Goal: Transaction & Acquisition: Register for event/course

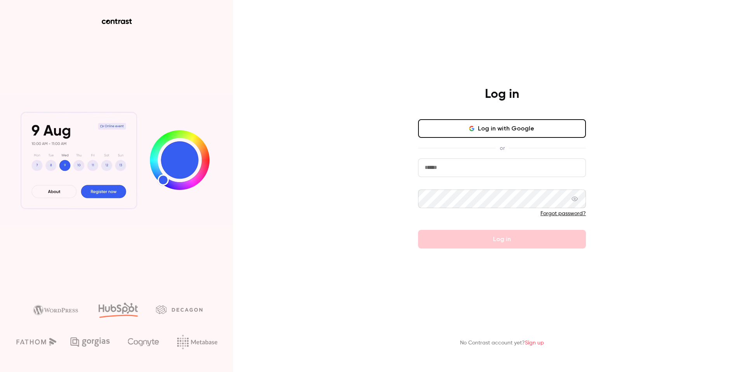
click at [504, 121] on button "Log in with Google" at bounding box center [502, 128] width 168 height 19
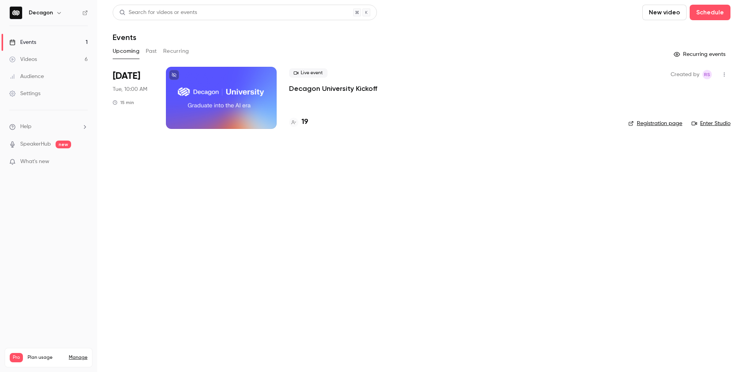
click at [723, 124] on link "Enter Studio" at bounding box center [711, 124] width 39 height 8
click at [335, 88] on p "Decagon University Kickoff" at bounding box center [333, 88] width 88 height 9
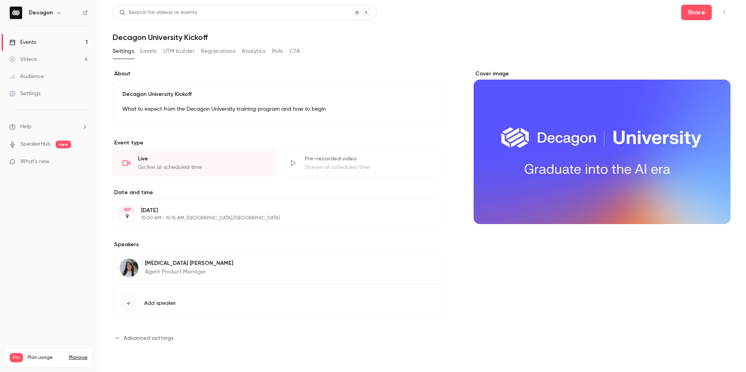
click at [720, 9] on button "button" at bounding box center [724, 12] width 12 height 12
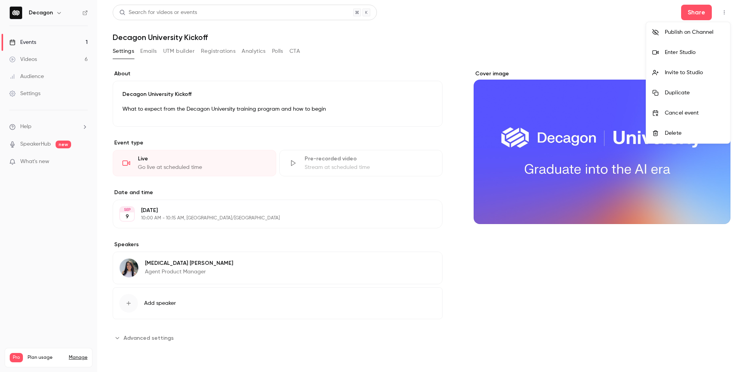
click at [703, 67] on li "Invite to Studio" at bounding box center [689, 73] width 84 height 20
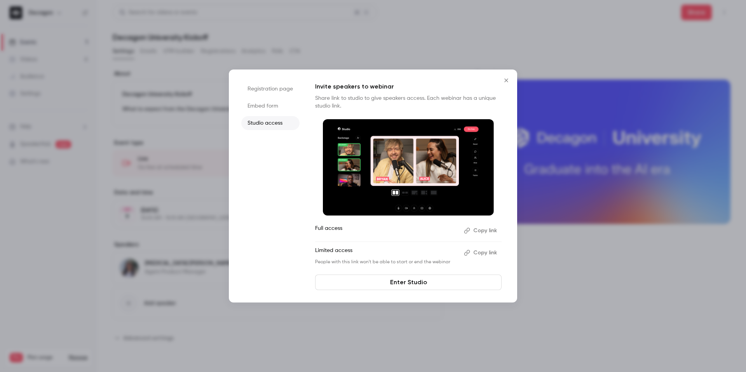
click at [484, 229] on button "Copy link" at bounding box center [481, 231] width 41 height 12
click at [505, 76] on button "Close" at bounding box center [507, 81] width 16 height 16
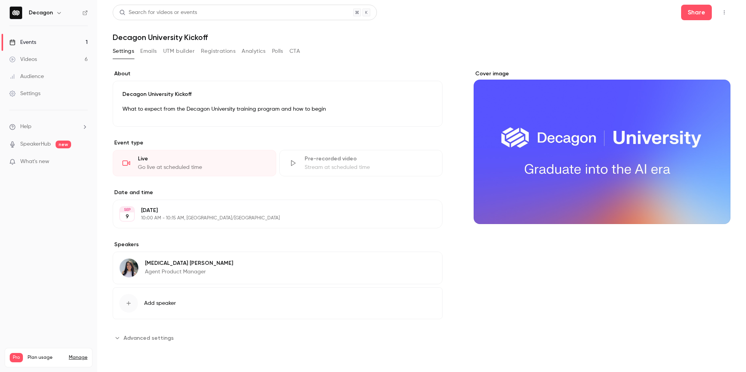
click at [414, 68] on div "**********" at bounding box center [422, 212] width 618 height 302
click at [46, 58] on link "Videos 6" at bounding box center [48, 59] width 97 height 17
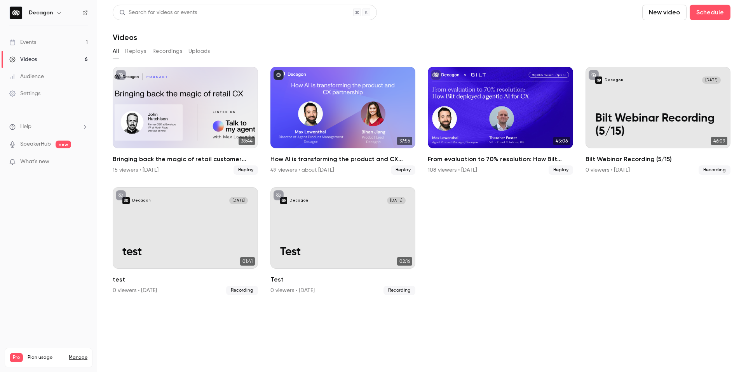
click at [45, 38] on link "Events 1" at bounding box center [48, 42] width 97 height 17
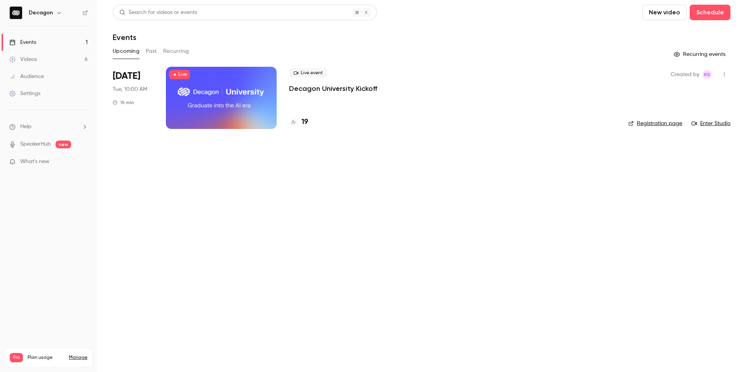
click at [303, 122] on h4 "19" at bounding box center [305, 122] width 7 height 10
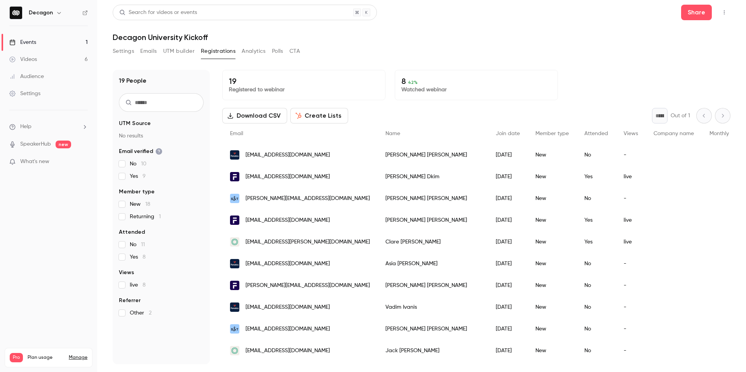
click at [389, 163] on div "Stephanie Mullins" at bounding box center [433, 155] width 110 height 22
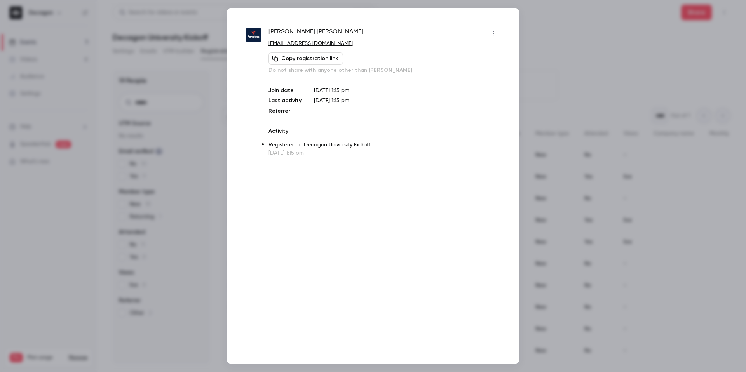
click at [317, 61] on button "Copy registration link" at bounding box center [306, 58] width 75 height 12
click at [481, 137] on div "Activity Registered to Decagon University Kickoff Sep 5, 2025 1:15 pm" at bounding box center [384, 143] width 231 height 30
click at [581, 154] on div at bounding box center [373, 186] width 746 height 372
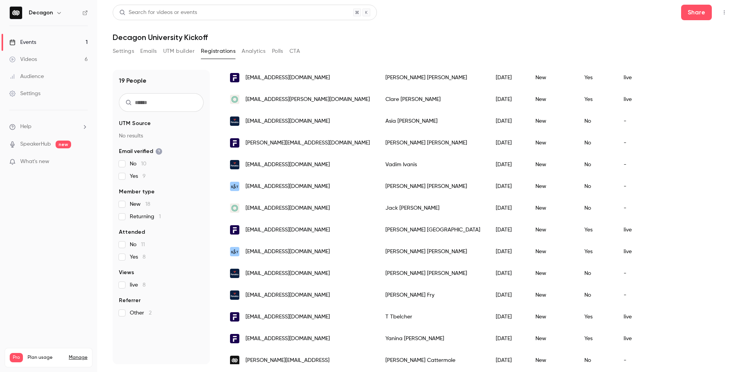
scroll to position [143, 0]
click at [378, 274] on div "Brandon Ollis" at bounding box center [433, 273] width 110 height 22
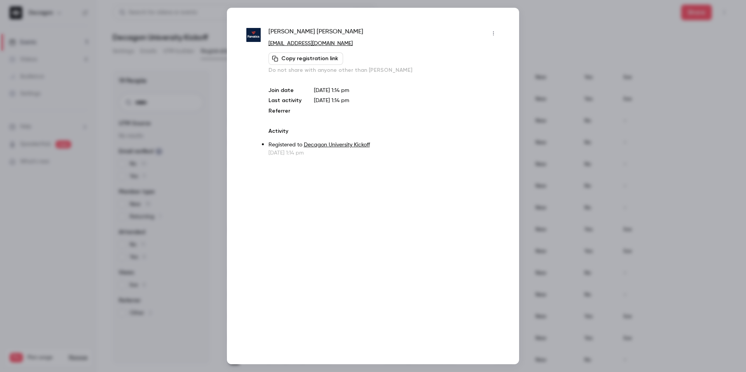
click at [306, 58] on button "Copy registration link" at bounding box center [306, 58] width 75 height 12
click at [131, 103] on div at bounding box center [373, 186] width 746 height 372
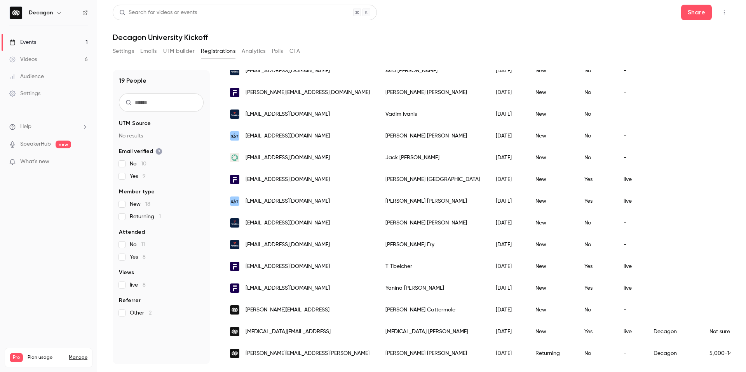
scroll to position [0, 0]
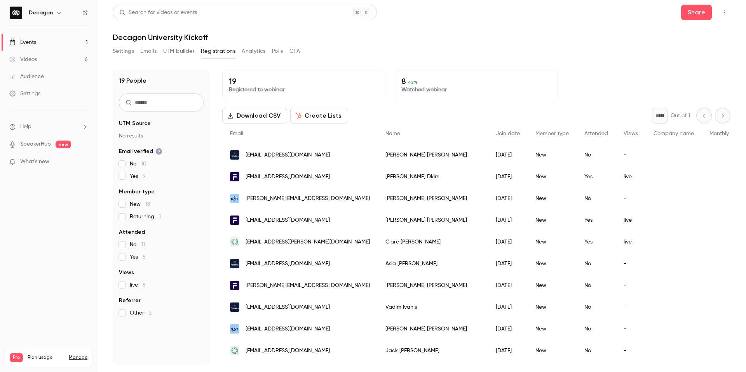
click at [531, 61] on div "19 People UTM Source No results Email verified No 10 Yes 9 Member type New 18 R…" at bounding box center [422, 213] width 618 height 304
click at [505, 35] on h1 "Decagon University Kickoff" at bounding box center [422, 37] width 618 height 9
click at [322, 152] on span "[EMAIL_ADDRESS][DOMAIN_NAME]" at bounding box center [288, 155] width 84 height 8
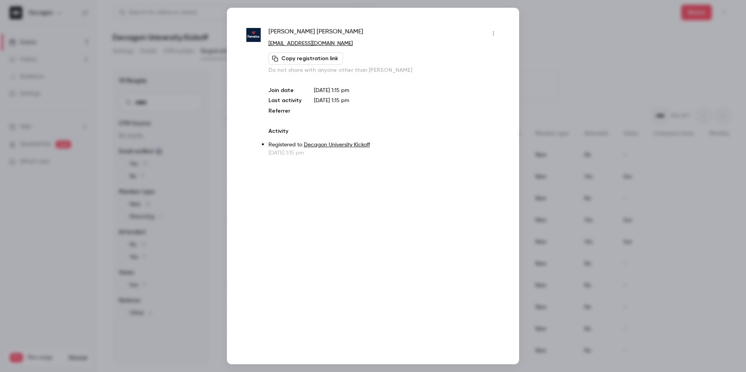
click at [304, 52] on button "Copy registration link" at bounding box center [306, 58] width 75 height 12
click at [151, 151] on div at bounding box center [373, 186] width 746 height 372
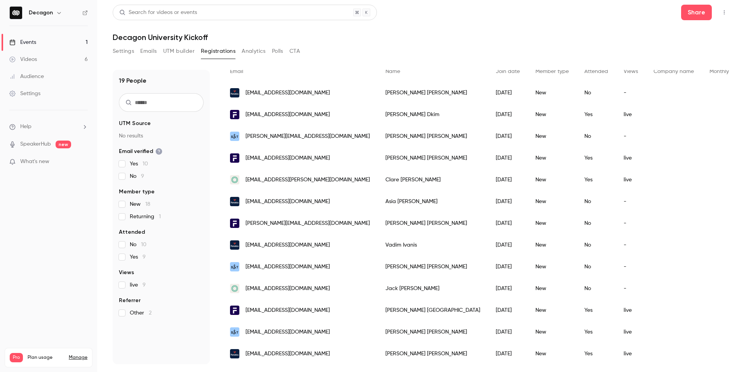
scroll to position [66, 0]
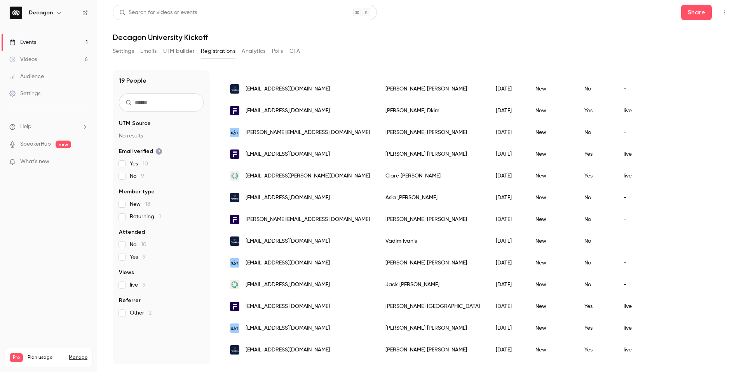
click at [293, 196] on span "[EMAIL_ADDRESS][DOMAIN_NAME]" at bounding box center [288, 198] width 84 height 8
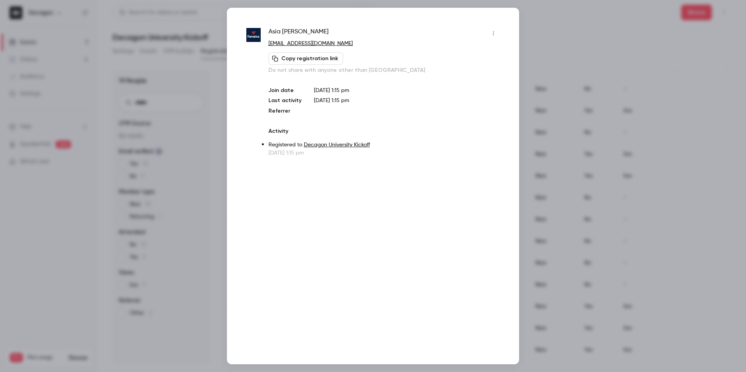
click at [307, 57] on button "Copy registration link" at bounding box center [306, 58] width 75 height 12
click at [163, 174] on div at bounding box center [373, 186] width 746 height 372
click at [163, 174] on label "No 9" at bounding box center [161, 177] width 85 height 8
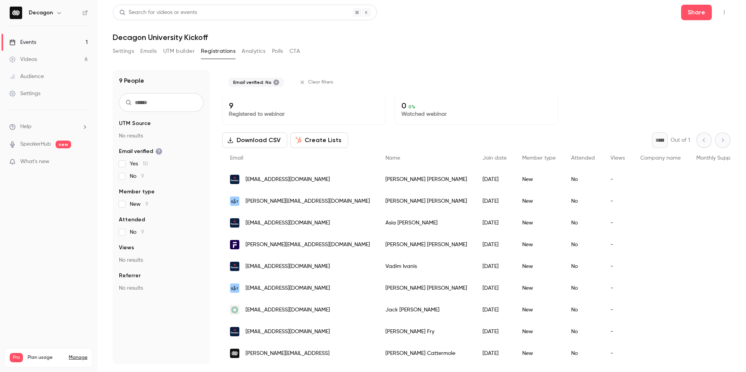
scroll to position [0, 0]
click at [290, 268] on span "[EMAIL_ADDRESS][DOMAIN_NAME]" at bounding box center [288, 267] width 84 height 8
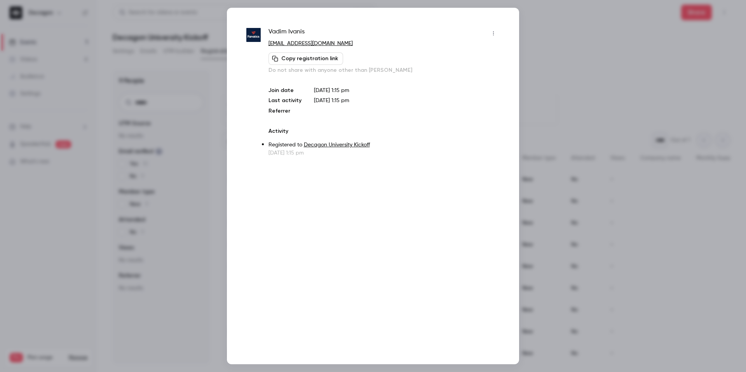
click at [309, 57] on button "Copy registration link" at bounding box center [306, 58] width 75 height 12
click at [185, 194] on div at bounding box center [373, 186] width 746 height 372
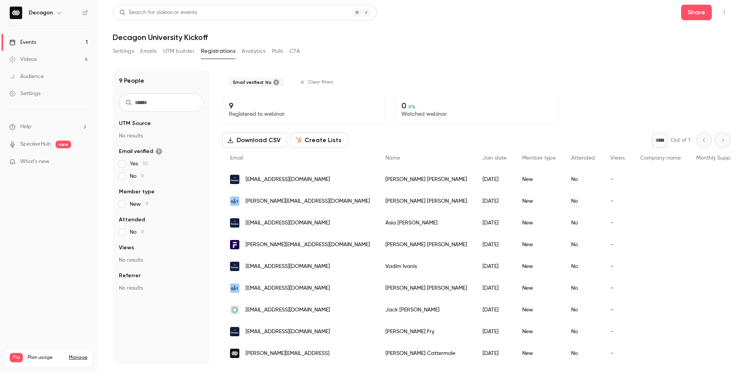
click at [290, 333] on span "[EMAIL_ADDRESS][DOMAIN_NAME]" at bounding box center [288, 332] width 84 height 8
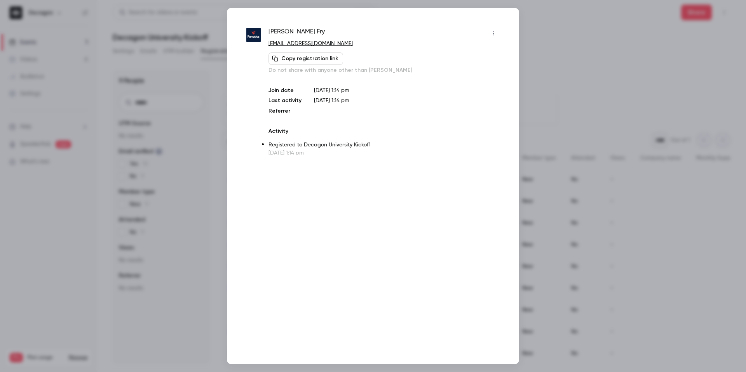
click at [304, 62] on button "Copy registration link" at bounding box center [306, 58] width 75 height 12
click at [304, 58] on button "Copy registration link" at bounding box center [306, 58] width 75 height 12
click at [108, 144] on div at bounding box center [373, 186] width 746 height 372
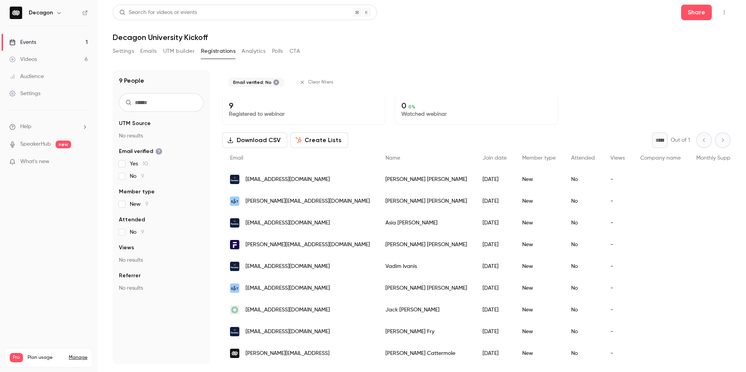
click at [311, 85] on span "Clear filters" at bounding box center [320, 82] width 25 height 6
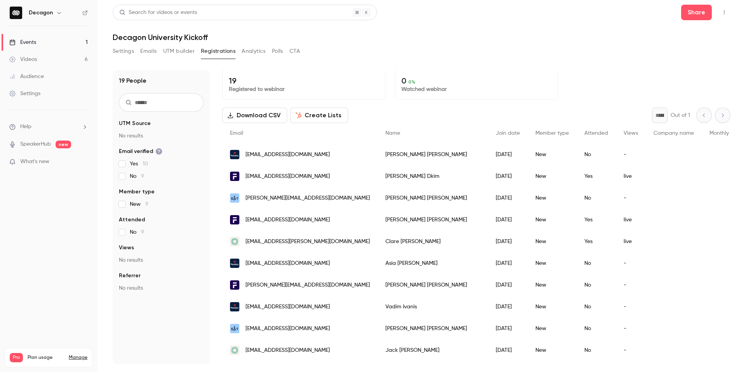
scroll to position [0, 0]
click at [139, 54] on div "Settings Emails UTM builder Registrations Analytics Polls CTA" at bounding box center [206, 51] width 187 height 12
click at [145, 54] on button "Emails" at bounding box center [148, 51] width 16 height 12
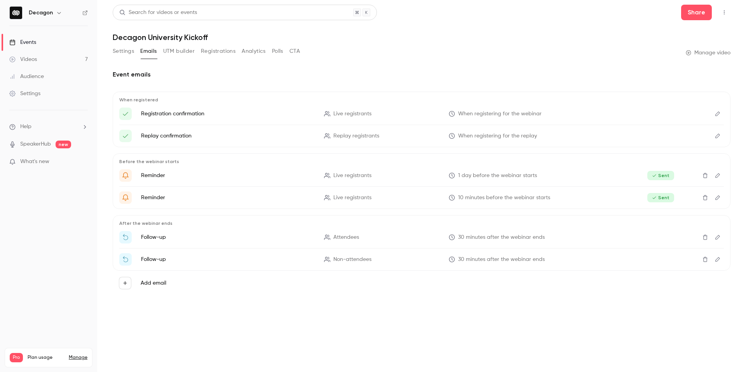
click at [128, 54] on button "Settings" at bounding box center [123, 51] width 21 height 12
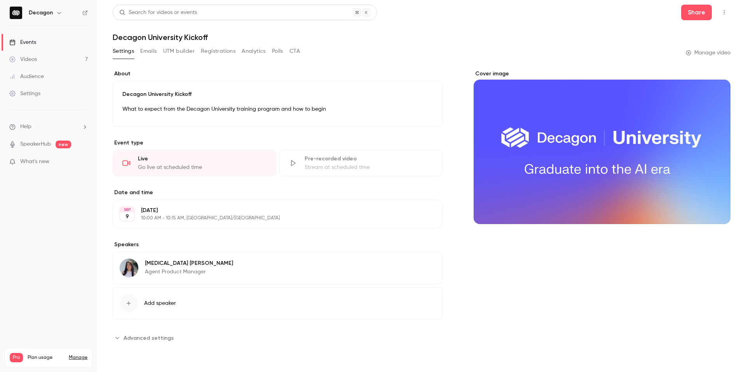
click at [210, 49] on button "Registrations" at bounding box center [218, 51] width 35 height 12
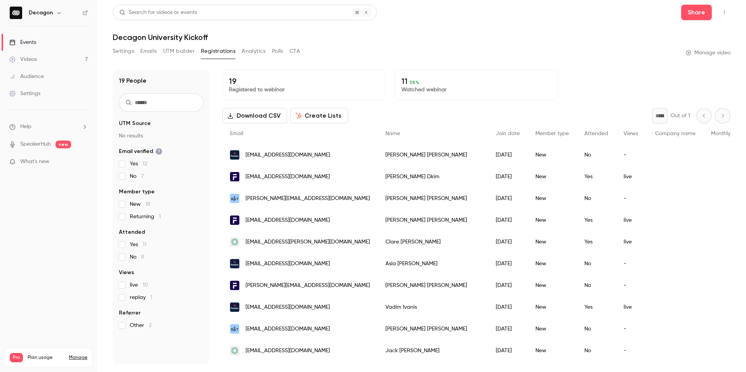
click at [438, 95] on div "11 58 % Watched webinar" at bounding box center [476, 85] width 163 height 30
click at [725, 17] on button "button" at bounding box center [724, 12] width 12 height 12
click at [700, 8] on div at bounding box center [373, 186] width 746 height 372
click at [697, 10] on button "Share" at bounding box center [697, 13] width 31 height 16
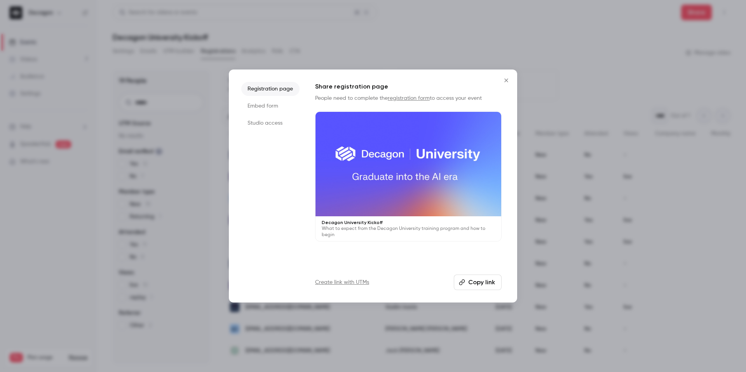
click at [264, 107] on li "Embed form" at bounding box center [270, 106] width 58 height 14
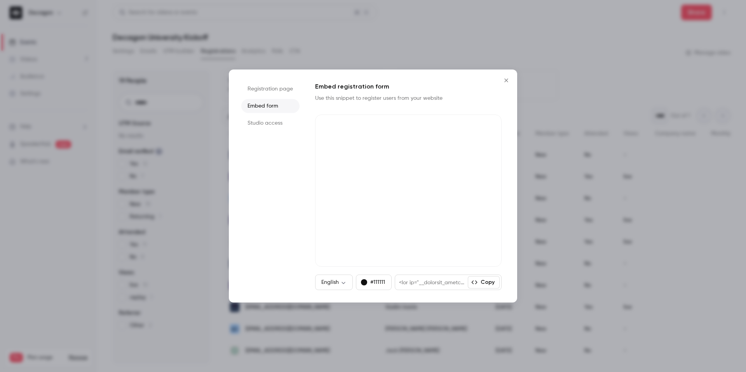
click at [267, 124] on li "Studio access" at bounding box center [270, 123] width 58 height 14
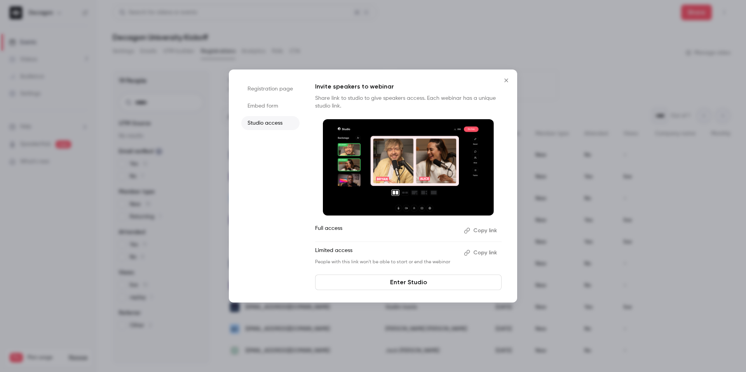
click at [265, 95] on li "Registration page" at bounding box center [270, 89] width 58 height 14
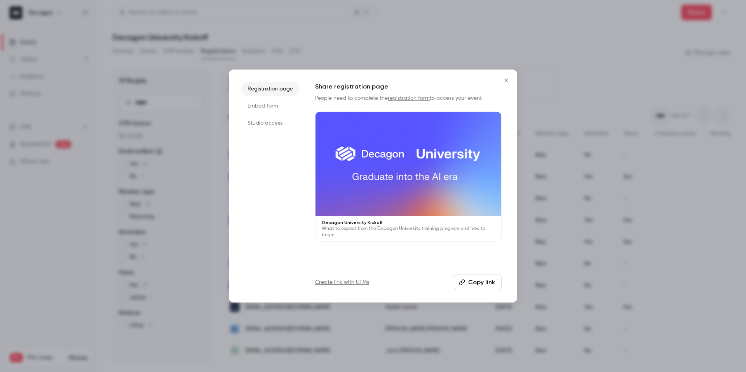
click at [262, 102] on li "Embed form" at bounding box center [270, 106] width 58 height 14
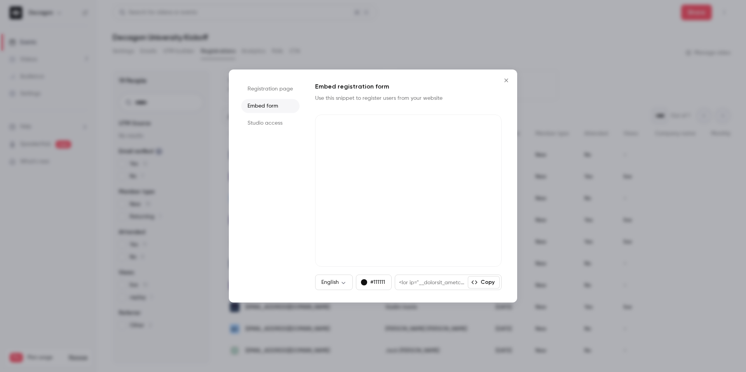
click at [507, 83] on icon "Close" at bounding box center [506, 80] width 9 height 6
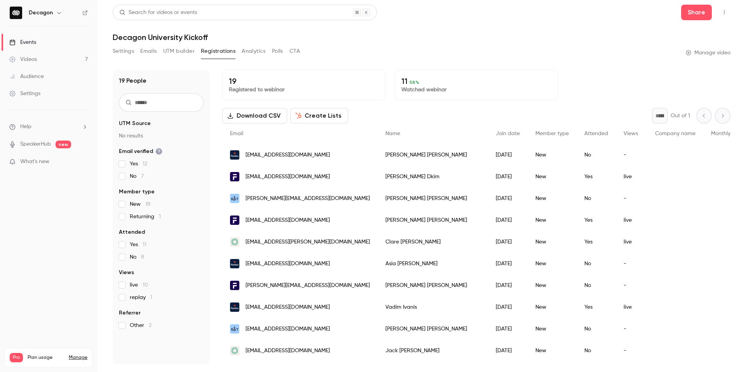
click at [115, 51] on button "Settings" at bounding box center [123, 51] width 21 height 12
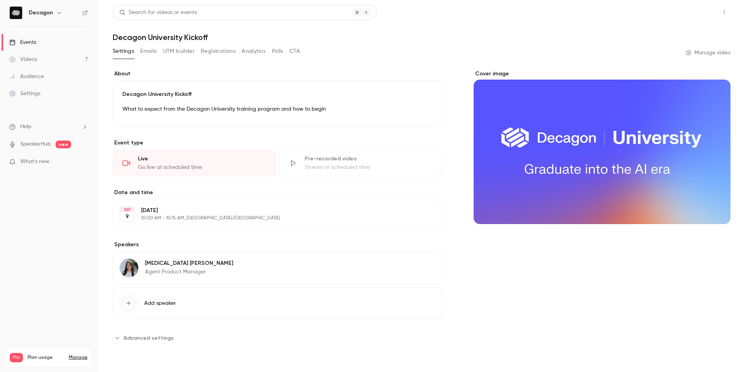
click at [700, 13] on button "Share" at bounding box center [697, 13] width 31 height 16
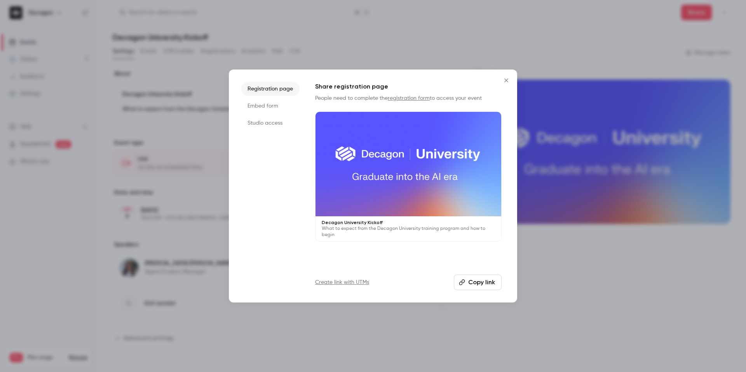
click at [280, 125] on li "Studio access" at bounding box center [270, 123] width 58 height 14
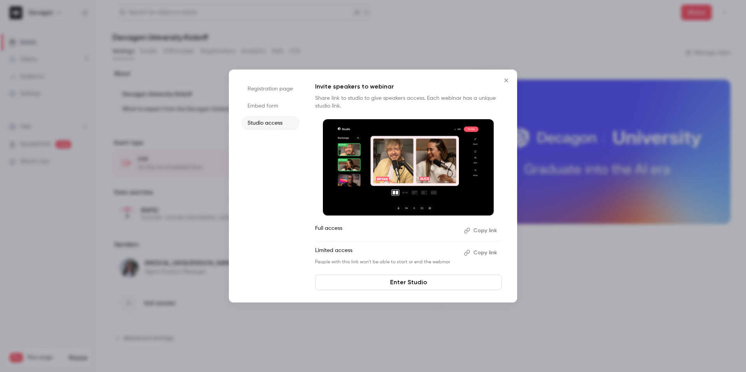
click at [277, 114] on ul "Registration page Embed form Studio access" at bounding box center [270, 186] width 58 height 208
click at [274, 109] on li "Embed form" at bounding box center [270, 106] width 58 height 14
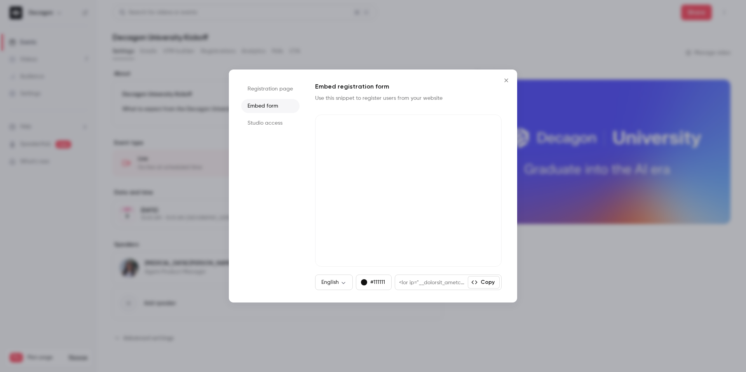
click at [273, 93] on li "Registration page" at bounding box center [270, 89] width 58 height 14
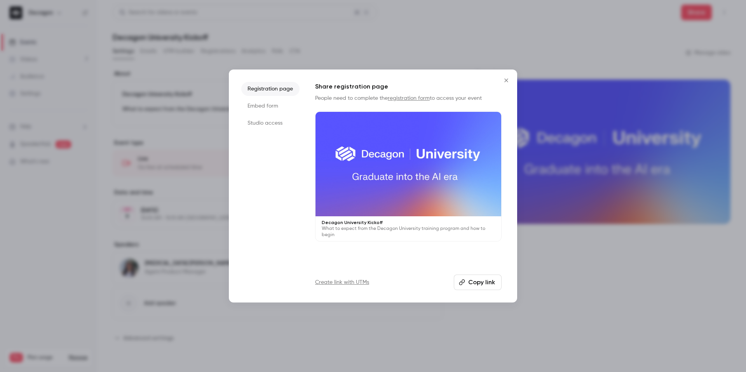
click at [483, 52] on div at bounding box center [373, 186] width 746 height 372
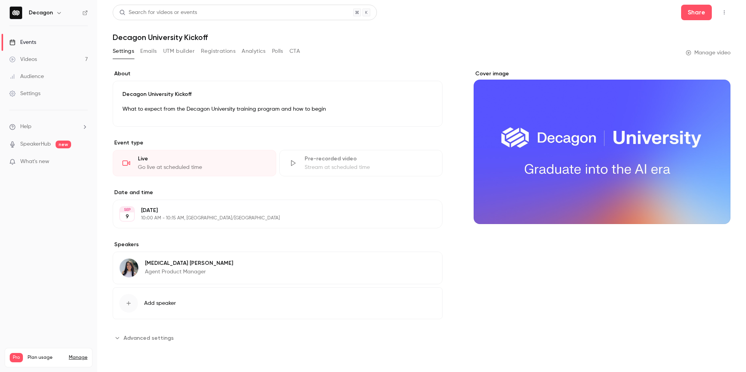
click at [709, 51] on link "Manage video" at bounding box center [708, 53] width 45 height 8
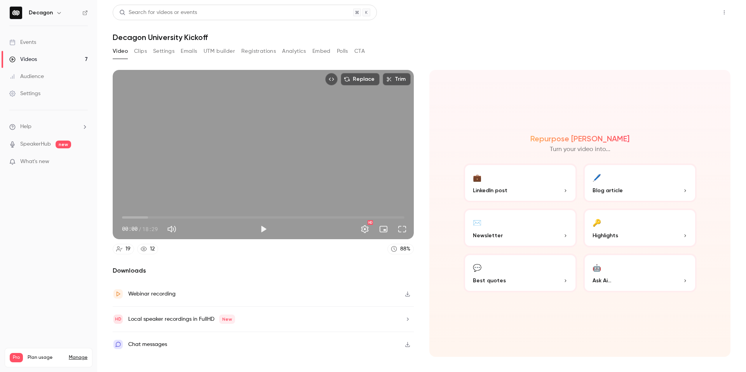
click at [694, 11] on button "Share" at bounding box center [697, 13] width 31 height 16
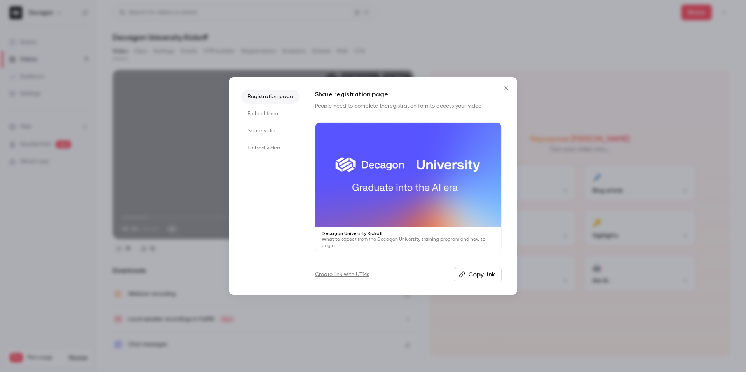
click at [264, 134] on li "Share video" at bounding box center [270, 131] width 58 height 14
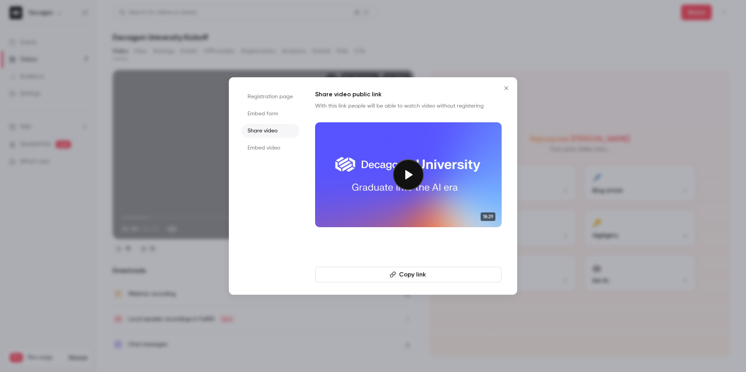
click at [422, 273] on button "Copy link" at bounding box center [408, 275] width 187 height 16
click at [503, 91] on icon "Close" at bounding box center [506, 88] width 9 height 6
